Goal: Task Accomplishment & Management: Use online tool/utility

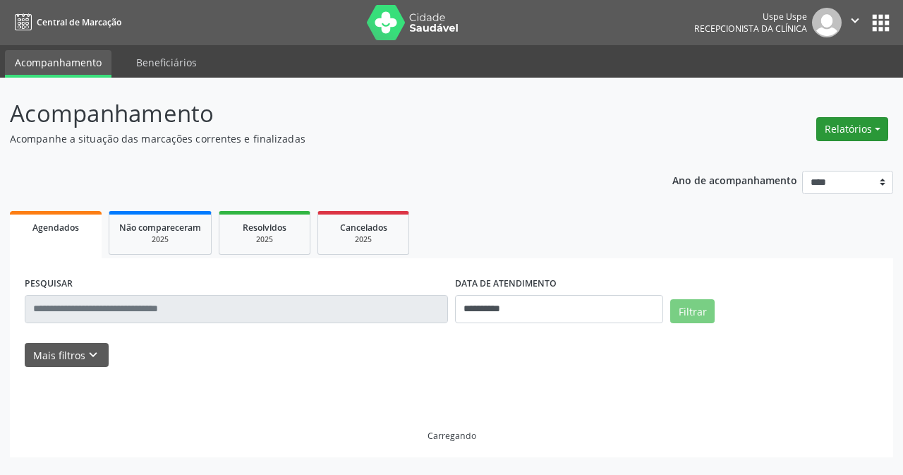
click at [863, 118] on button "Relatórios" at bounding box center [852, 129] width 72 height 24
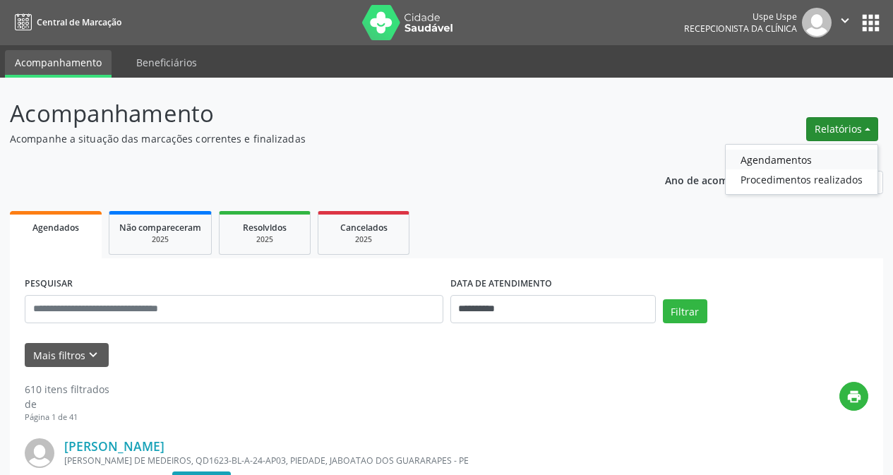
click at [779, 161] on link "Agendamentos" at bounding box center [801, 160] width 152 height 20
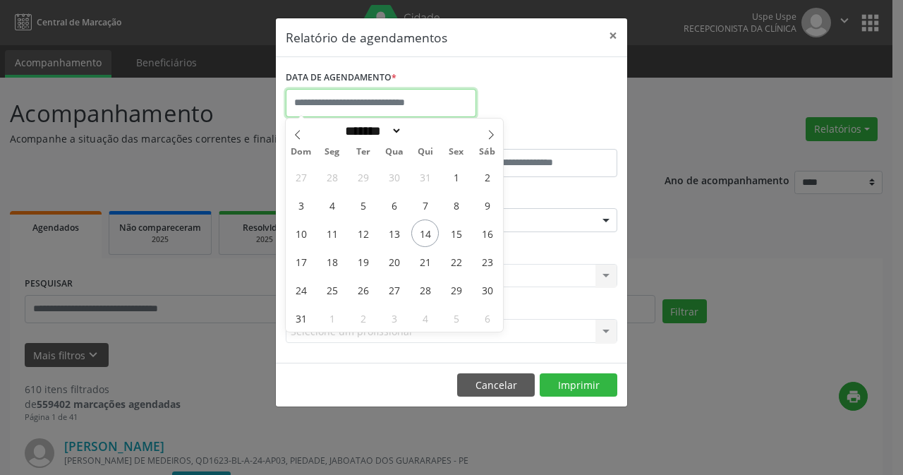
click at [374, 90] on input "text" at bounding box center [381, 103] width 191 height 28
click at [466, 236] on span "15" at bounding box center [456, 233] width 28 height 28
type input "**********"
click at [466, 236] on span "15" at bounding box center [456, 233] width 28 height 28
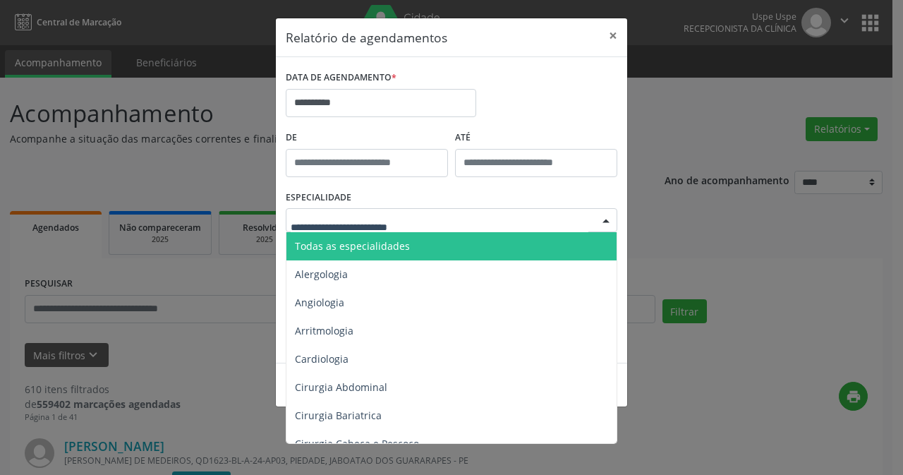
click at [398, 247] on span "Todas as especialidades" at bounding box center [352, 245] width 115 height 13
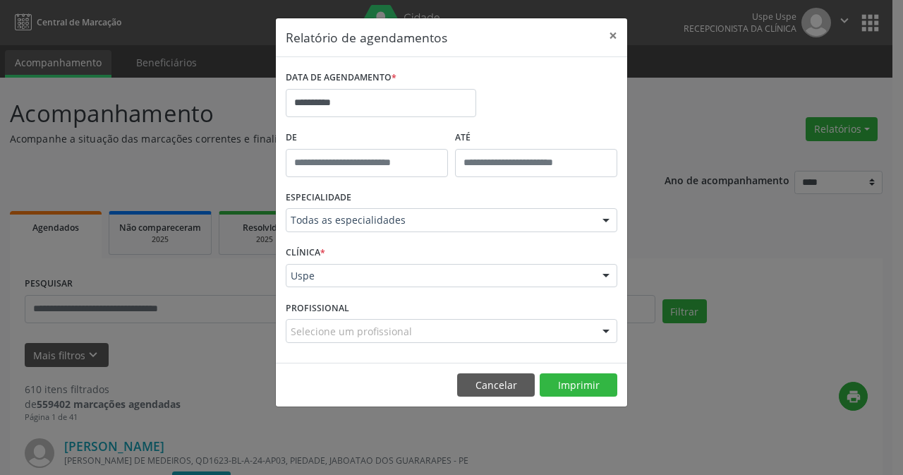
click at [338, 282] on div "Uspe Uspe Nenhum resultado encontrado para: " " Não há nenhuma opção para ser e…" at bounding box center [452, 276] width 332 height 24
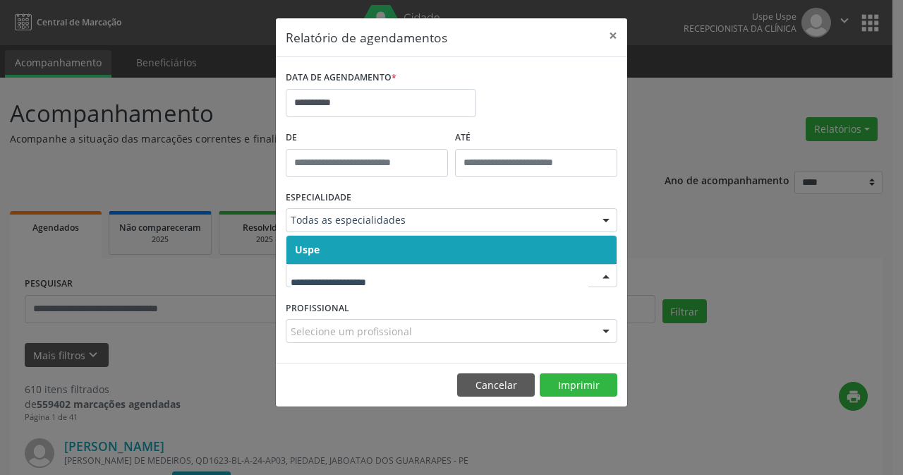
click at [362, 242] on span "Uspe" at bounding box center [451, 250] width 330 height 28
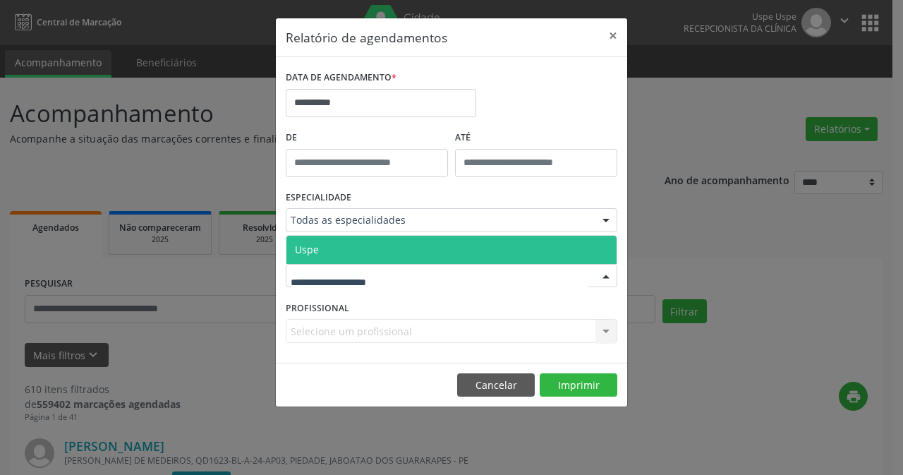
click at [361, 246] on span "Uspe" at bounding box center [451, 250] width 330 height 28
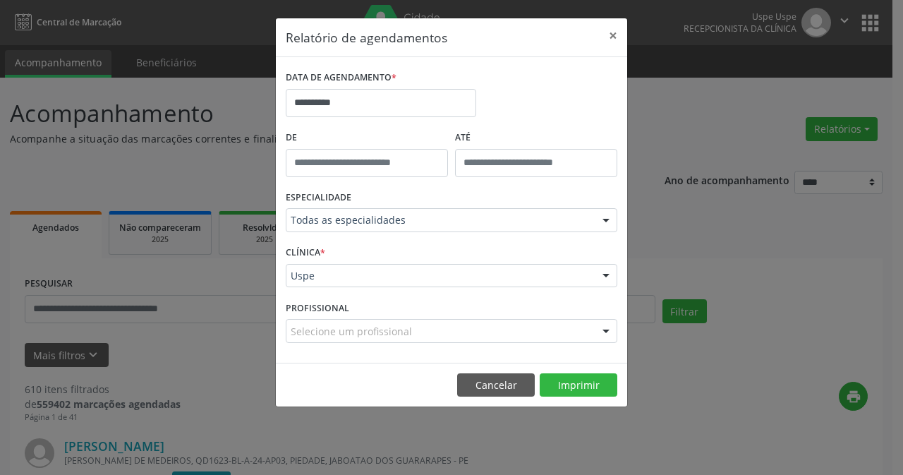
click at [343, 334] on div "Selecione um profissional Todos os profissionais Aderaldo [PERSON_NAME] [PERSON…" at bounding box center [452, 331] width 332 height 24
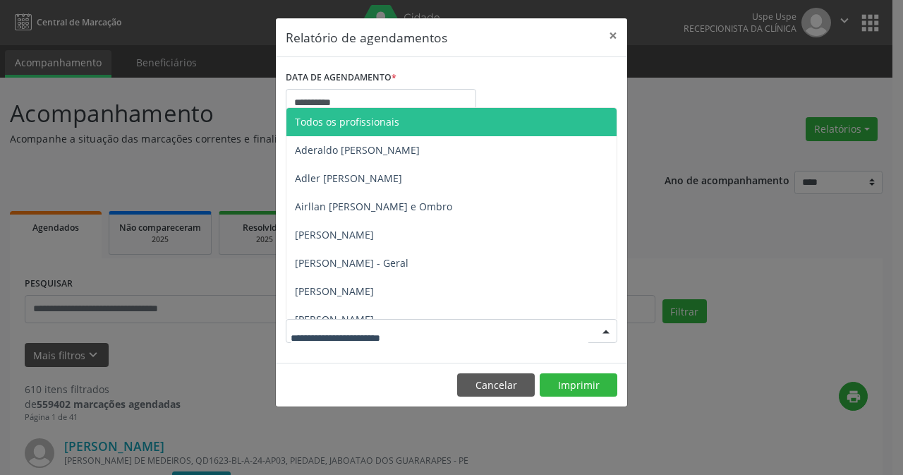
click at [407, 114] on span "Todos os profissionais" at bounding box center [480, 122] width 389 height 28
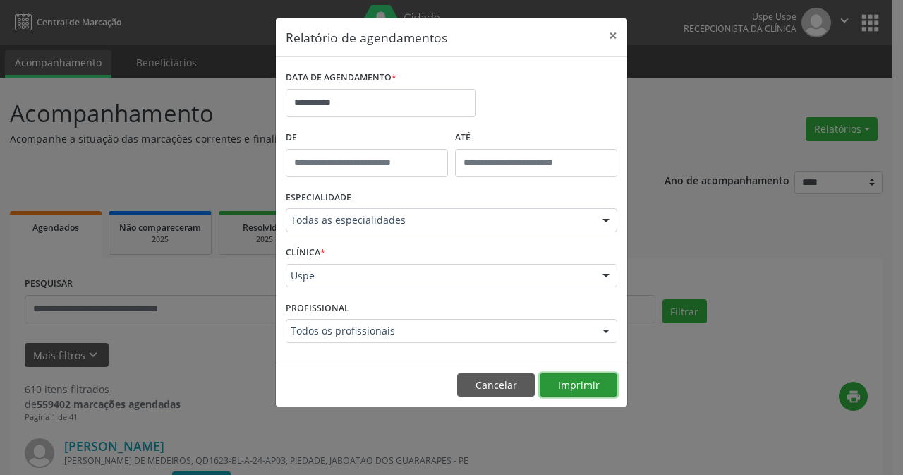
click at [559, 385] on button "Imprimir" at bounding box center [579, 385] width 78 height 24
